Goal: Transaction & Acquisition: Purchase product/service

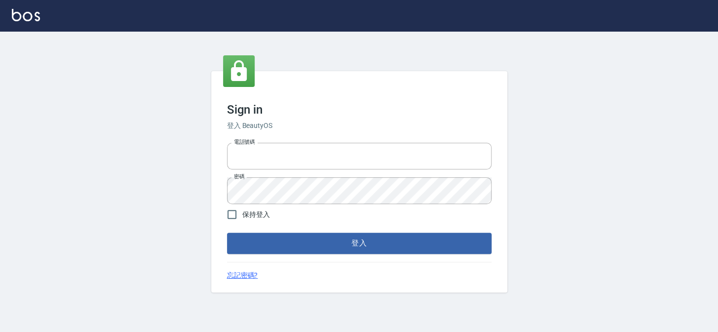
type input "27151227"
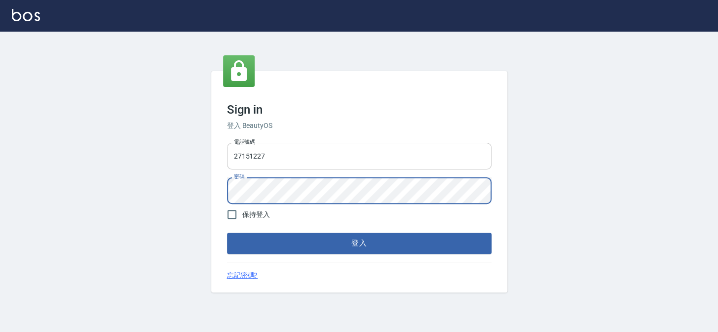
click at [227, 232] on button "登入" at bounding box center [359, 242] width 265 height 21
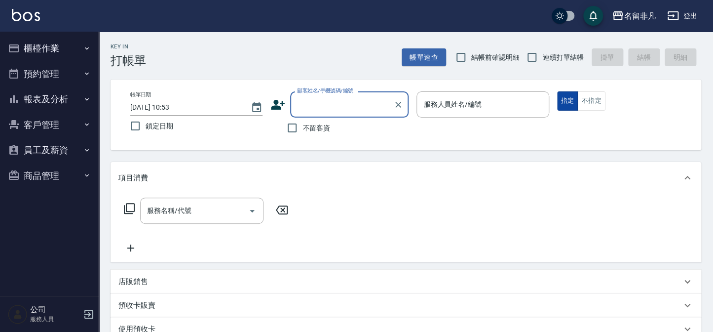
click at [563, 102] on button "指定" at bounding box center [567, 100] width 21 height 19
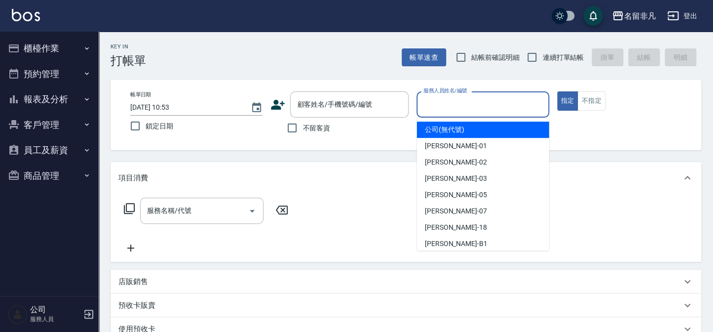
click at [506, 109] on input "服務人員姓名/編號" at bounding box center [482, 104] width 123 height 17
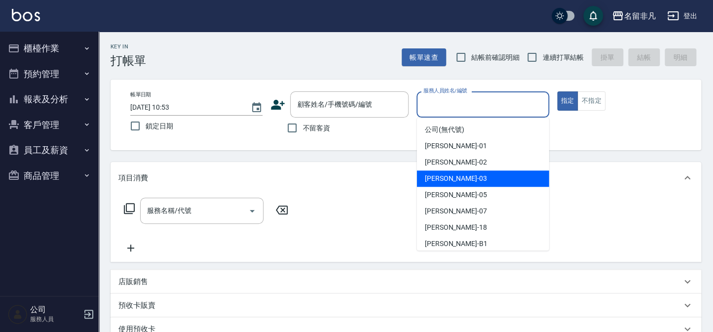
click at [498, 178] on div "[PERSON_NAME] -03" at bounding box center [483, 178] width 132 height 16
type input "[PERSON_NAME]-03"
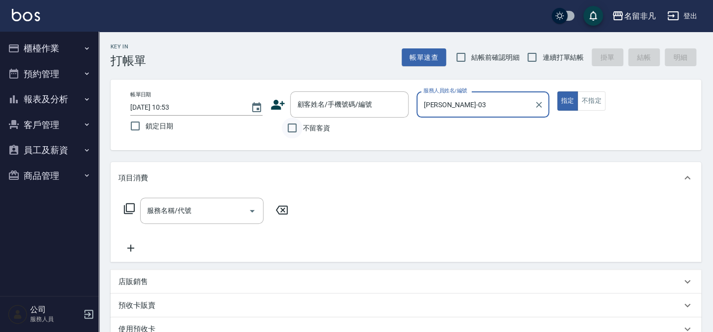
click at [291, 124] on input "不留客資" at bounding box center [292, 127] width 21 height 21
checkbox input "true"
click at [130, 206] on icon at bounding box center [129, 208] width 12 height 12
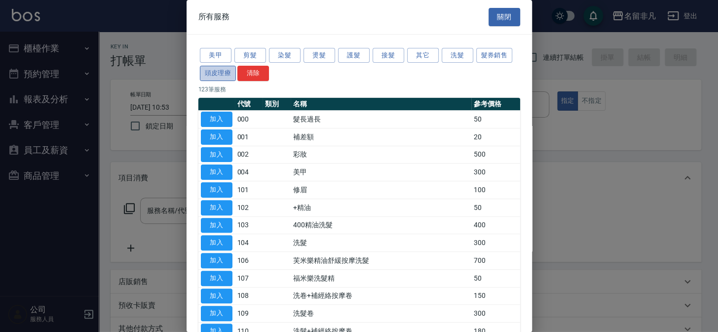
click at [213, 69] on button "頭皮理療" at bounding box center [218, 73] width 37 height 15
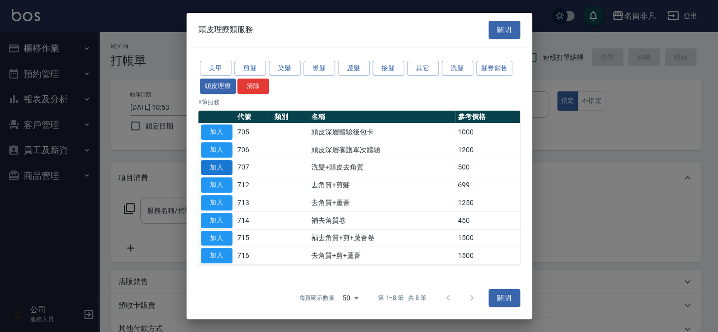
click at [214, 167] on button "加入" at bounding box center [217, 166] width 32 height 15
type input "洗髮+頭皮去角質(707)"
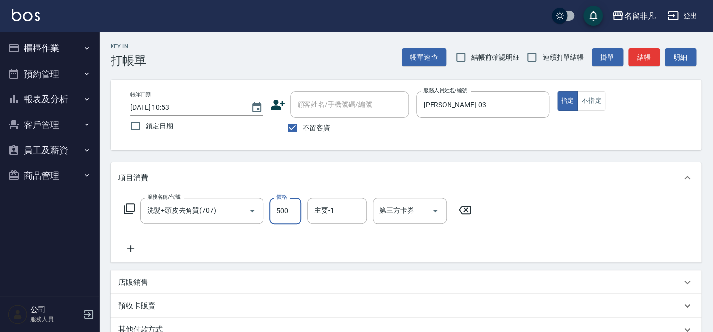
click at [280, 208] on input "500" at bounding box center [285, 210] width 32 height 27
type input "600"
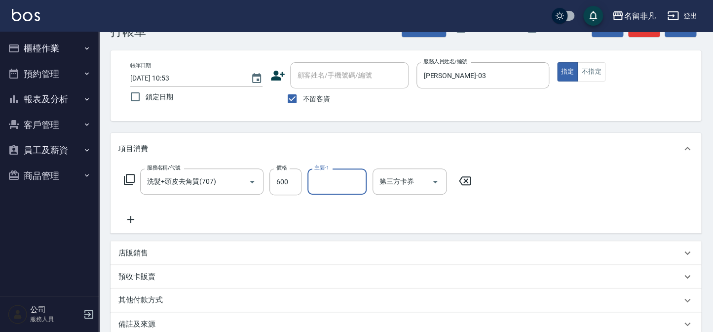
scroll to position [44, 0]
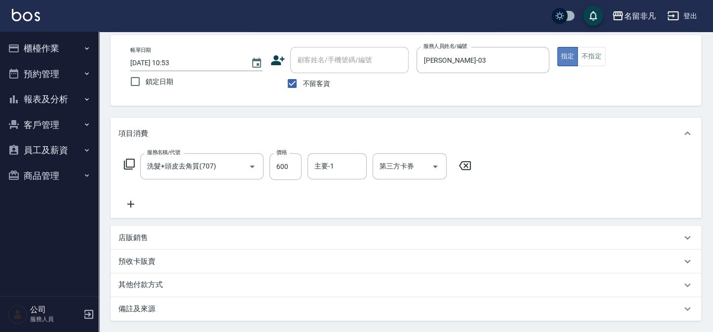
click at [563, 54] on button "指定" at bounding box center [567, 56] width 21 height 19
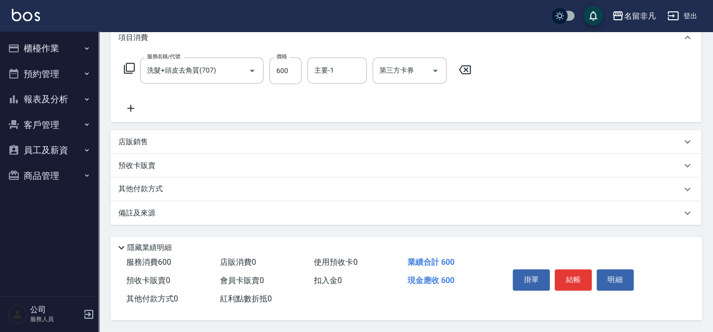
scroll to position [143, 0]
click at [567, 277] on button "結帳" at bounding box center [573, 279] width 37 height 21
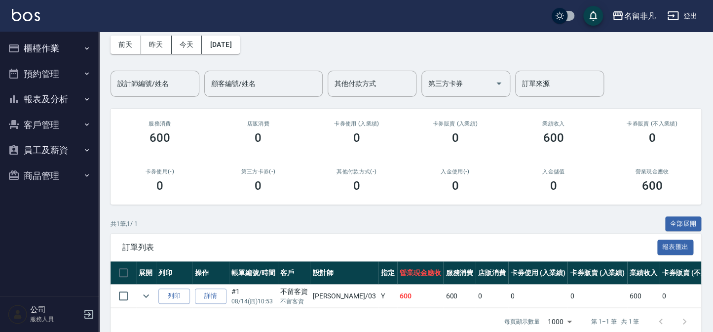
scroll to position [44, 0]
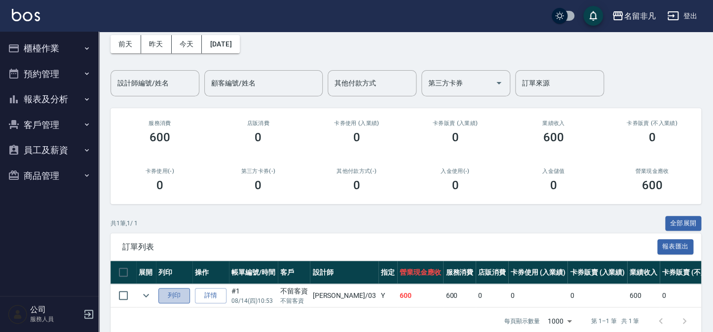
click at [171, 295] on button "列印" at bounding box center [174, 295] width 32 height 15
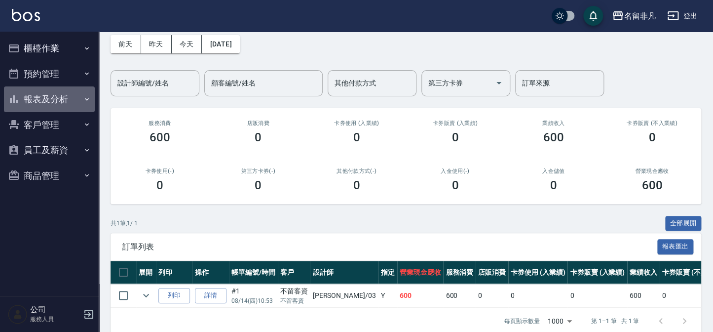
click at [31, 100] on button "報表及分析" at bounding box center [49, 99] width 91 height 26
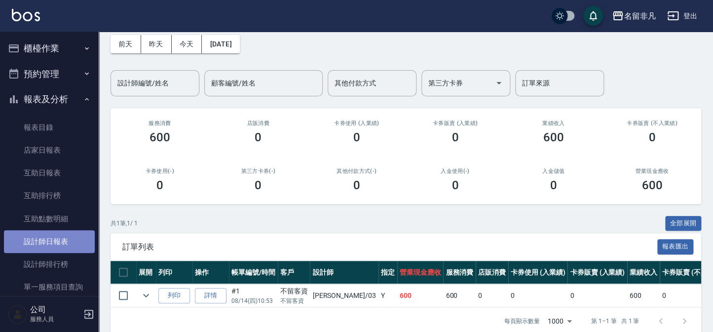
click at [63, 239] on link "設計師日報表" at bounding box center [49, 241] width 91 height 23
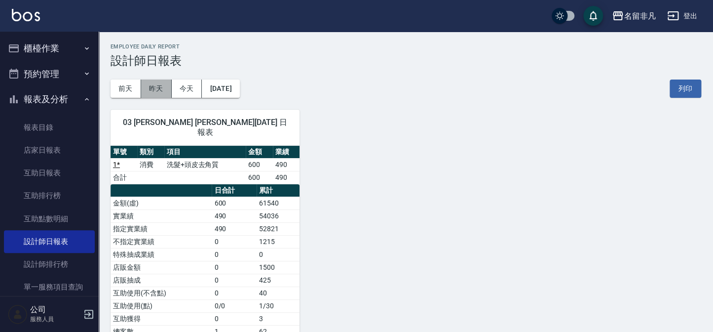
click at [157, 86] on button "昨天" at bounding box center [156, 88] width 31 height 18
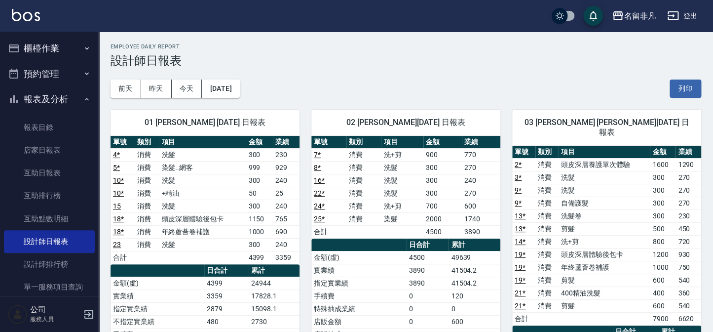
click at [39, 44] on button "櫃檯作業" at bounding box center [49, 49] width 91 height 26
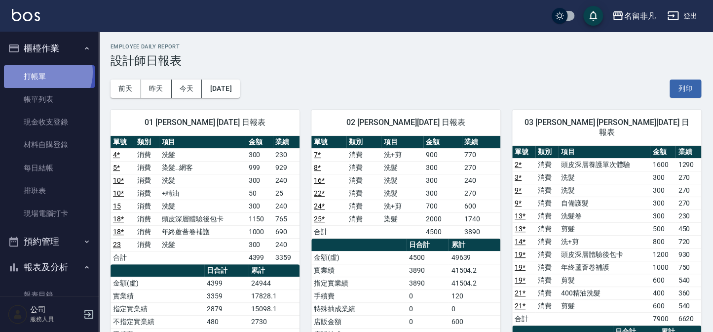
click at [44, 73] on link "打帳單" at bounding box center [49, 76] width 91 height 23
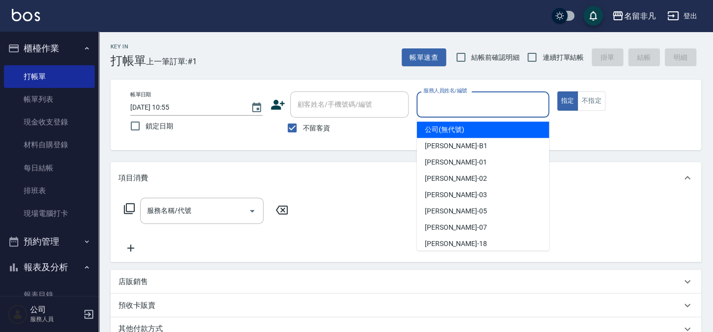
click at [438, 104] on input "服務人員姓名/編號" at bounding box center [482, 104] width 123 height 17
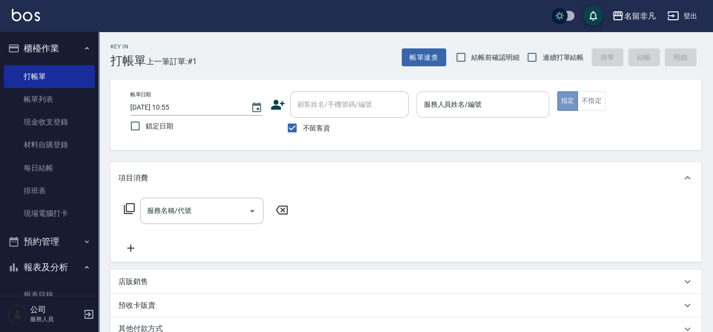
drag, startPoint x: 562, startPoint y: 96, endPoint x: 493, endPoint y: 99, distance: 68.7
click at [561, 97] on button "指定" at bounding box center [567, 100] width 21 height 19
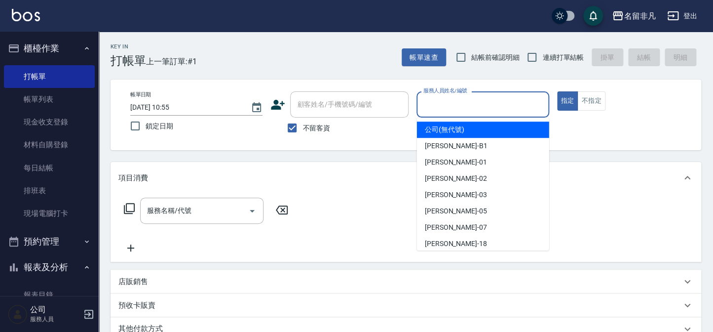
click at [493, 101] on input "服務人員姓名/編號" at bounding box center [482, 104] width 123 height 17
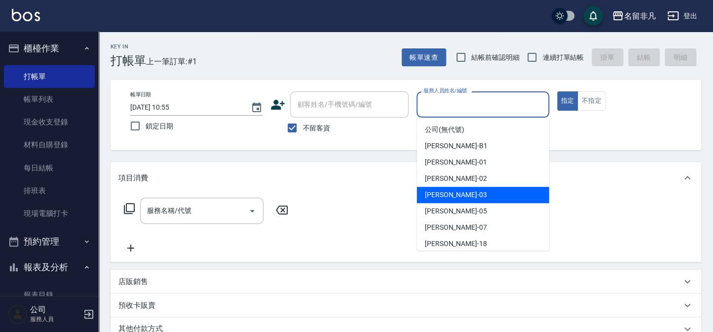
click at [478, 194] on div "[PERSON_NAME] -03" at bounding box center [483, 195] width 132 height 16
type input "[PERSON_NAME]-03"
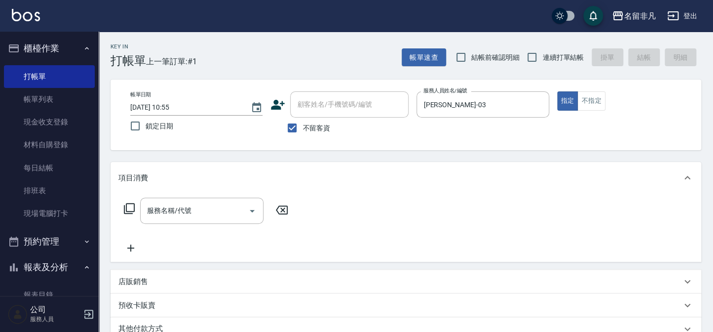
click at [126, 208] on icon at bounding box center [129, 208] width 11 height 11
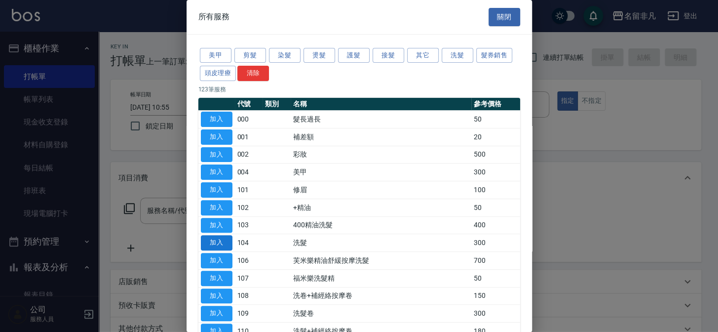
click at [203, 241] on button "加入" at bounding box center [217, 242] width 32 height 15
type input "洗髮(104)"
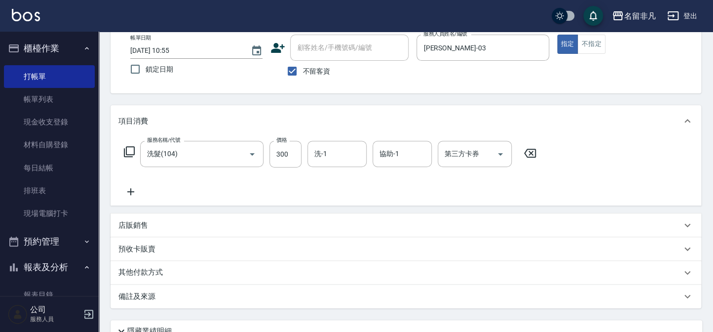
scroll to position [8, 0]
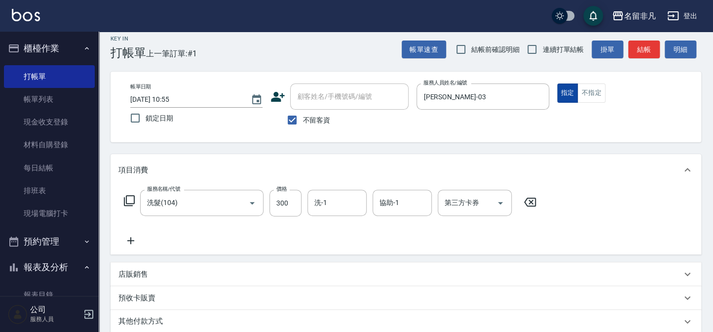
click at [563, 88] on button "指定" at bounding box center [567, 92] width 21 height 19
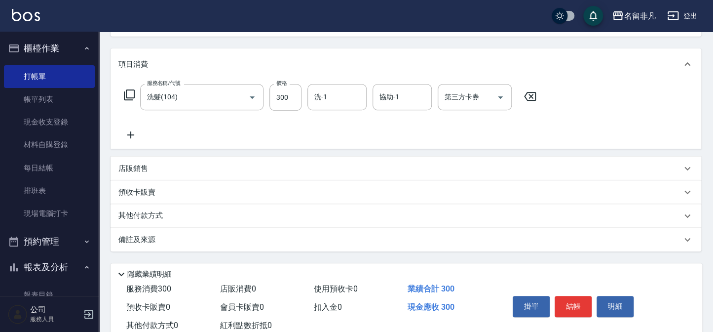
scroll to position [143, 0]
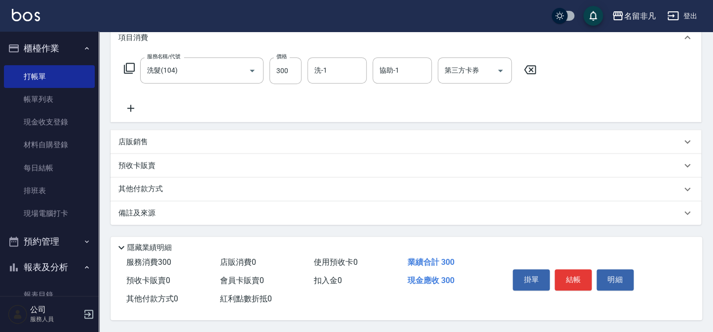
click at [577, 275] on button "結帳" at bounding box center [573, 279] width 37 height 21
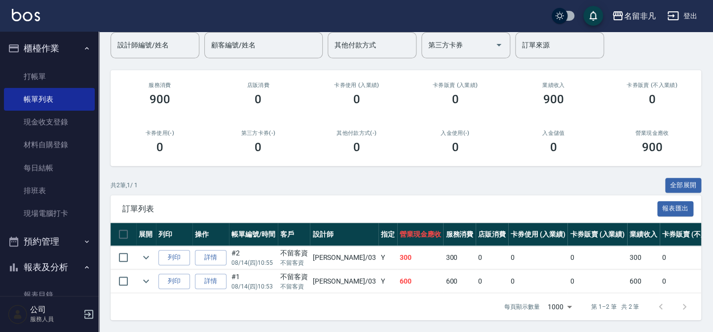
scroll to position [89, 0]
click at [175, 250] on button "列印" at bounding box center [174, 257] width 32 height 15
click at [53, 263] on button "報表及分析" at bounding box center [49, 267] width 91 height 26
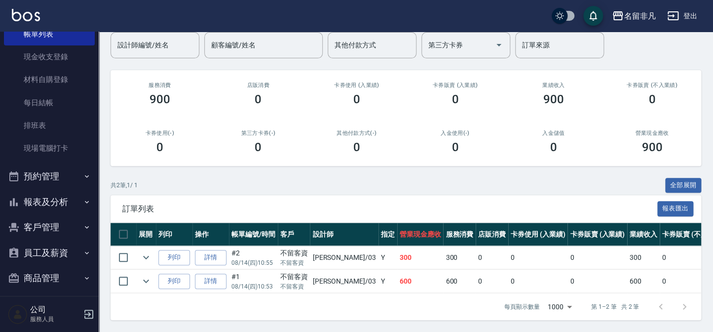
scroll to position [72, 0]
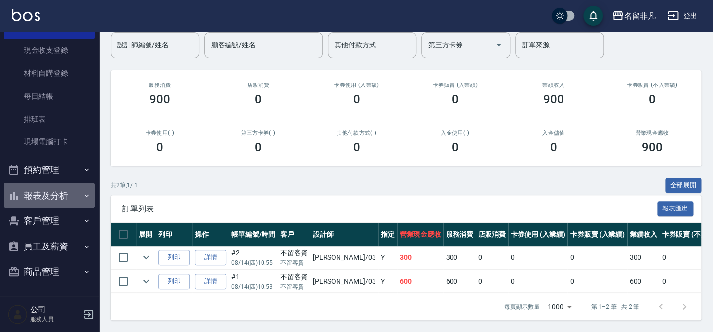
click at [49, 196] on button "報表及分析" at bounding box center [49, 196] width 91 height 26
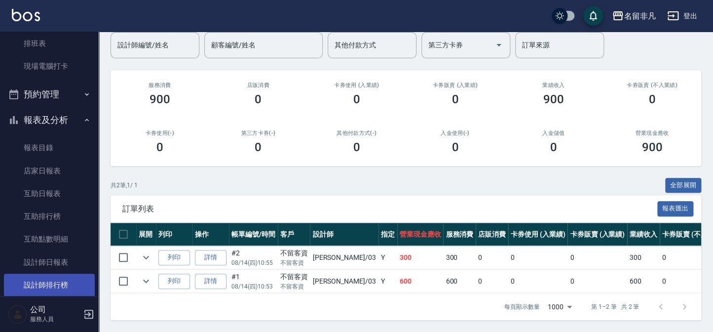
scroll to position [161, 0]
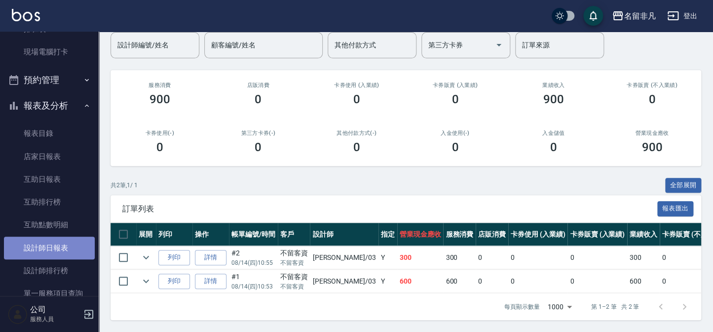
click at [60, 247] on link "設計師日報表" at bounding box center [49, 247] width 91 height 23
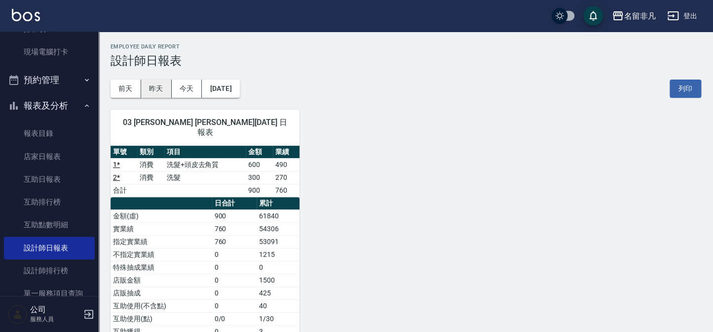
click at [148, 85] on button "昨天" at bounding box center [156, 88] width 31 height 18
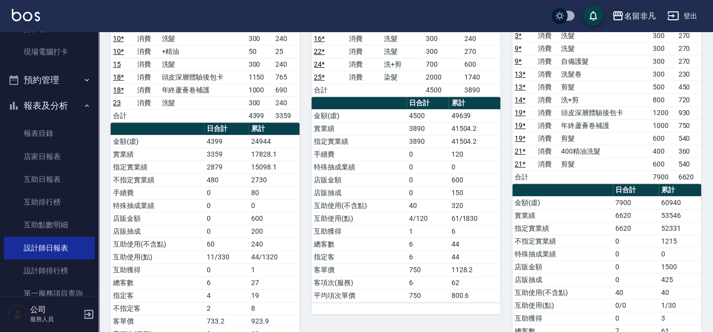
scroll to position [44, 0]
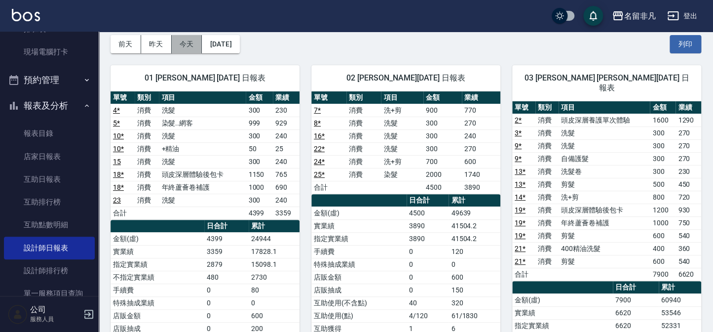
click at [184, 38] on button "今天" at bounding box center [187, 44] width 31 height 18
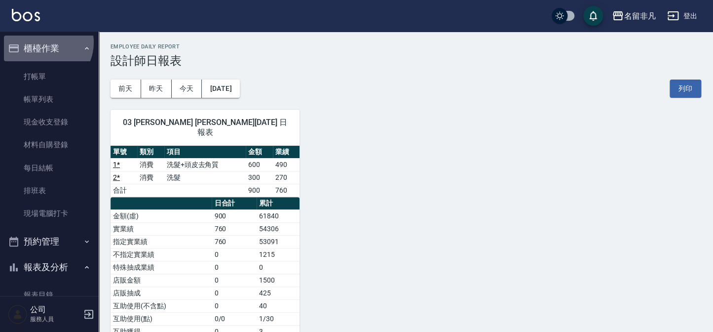
click at [43, 42] on button "櫃檯作業" at bounding box center [49, 49] width 91 height 26
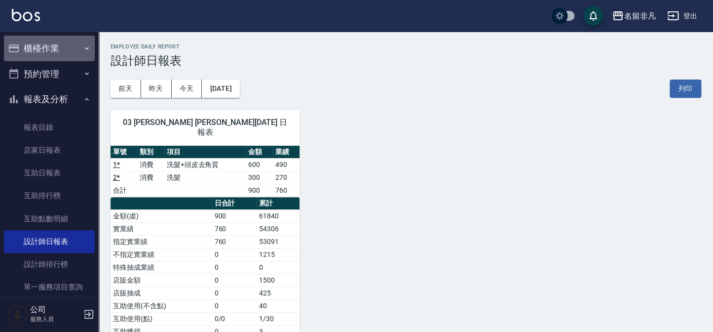
click at [59, 48] on button "櫃檯作業" at bounding box center [49, 49] width 91 height 26
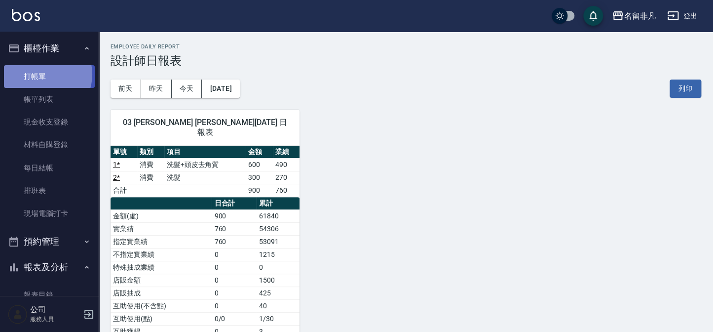
click at [41, 74] on link "打帳單" at bounding box center [49, 76] width 91 height 23
